Goal: Task Accomplishment & Management: Use online tool/utility

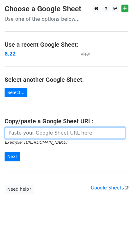
click at [38, 134] on input "url" at bounding box center [65, 133] width 121 height 12
paste input "https://docs.google.com/spreadsheets/d/1qJgoVlzaecq-iwLQ1XmRW9hXoV1RL8gagkL7dNp…"
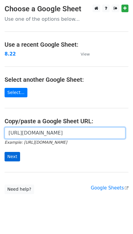
type input "https://docs.google.com/spreadsheets/d/1qJgoVlzaecq-iwLQ1XmRW9hXoV1RL8gagkL7dNp…"
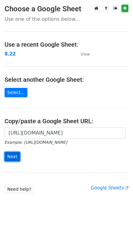
click at [18, 158] on input "Next" at bounding box center [13, 156] width 16 height 9
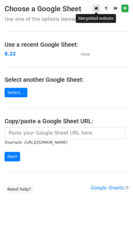
click at [97, 9] on icon at bounding box center [96, 8] width 4 height 4
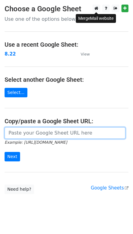
click at [42, 137] on input "url" at bounding box center [65, 133] width 121 height 12
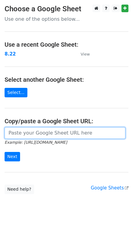
paste input "https://docs.google.com/spreadsheets/d/1gDi4y-Jx176cbxX5sORAF-49aovrj9-CY27Yz2Y…"
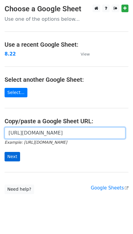
type input "https://docs.google.com/spreadsheets/d/1gDi4y-Jx176cbxX5sORAF-49aovrj9-CY27Yz2Y…"
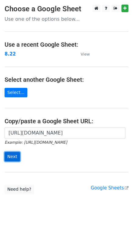
click at [13, 157] on input "Next" at bounding box center [13, 156] width 16 height 9
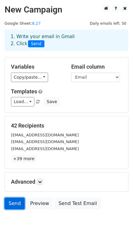
click at [16, 203] on link "Send" at bounding box center [15, 203] width 20 height 12
